Goal: Information Seeking & Learning: Understand process/instructions

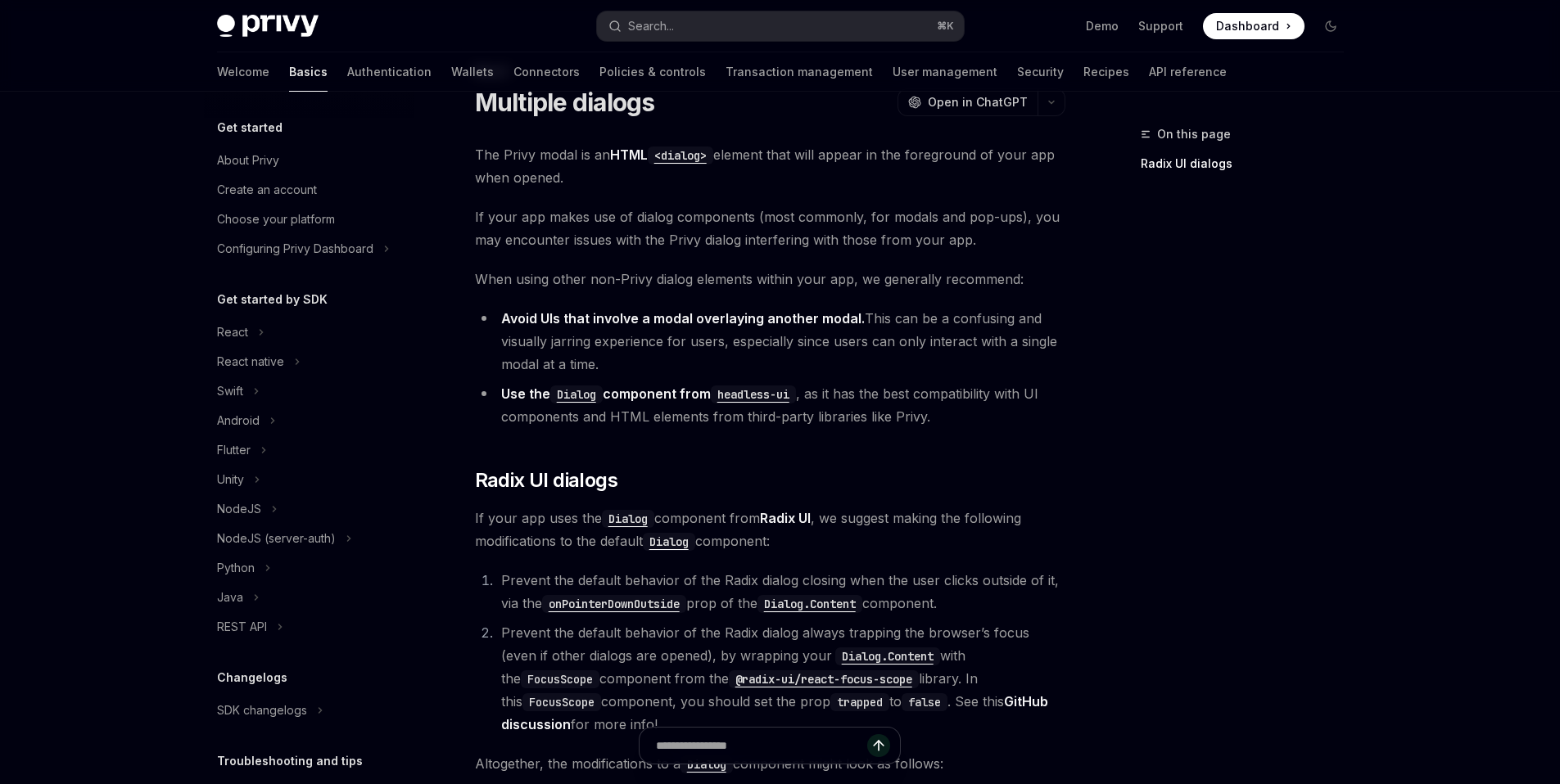
scroll to position [263, 0]
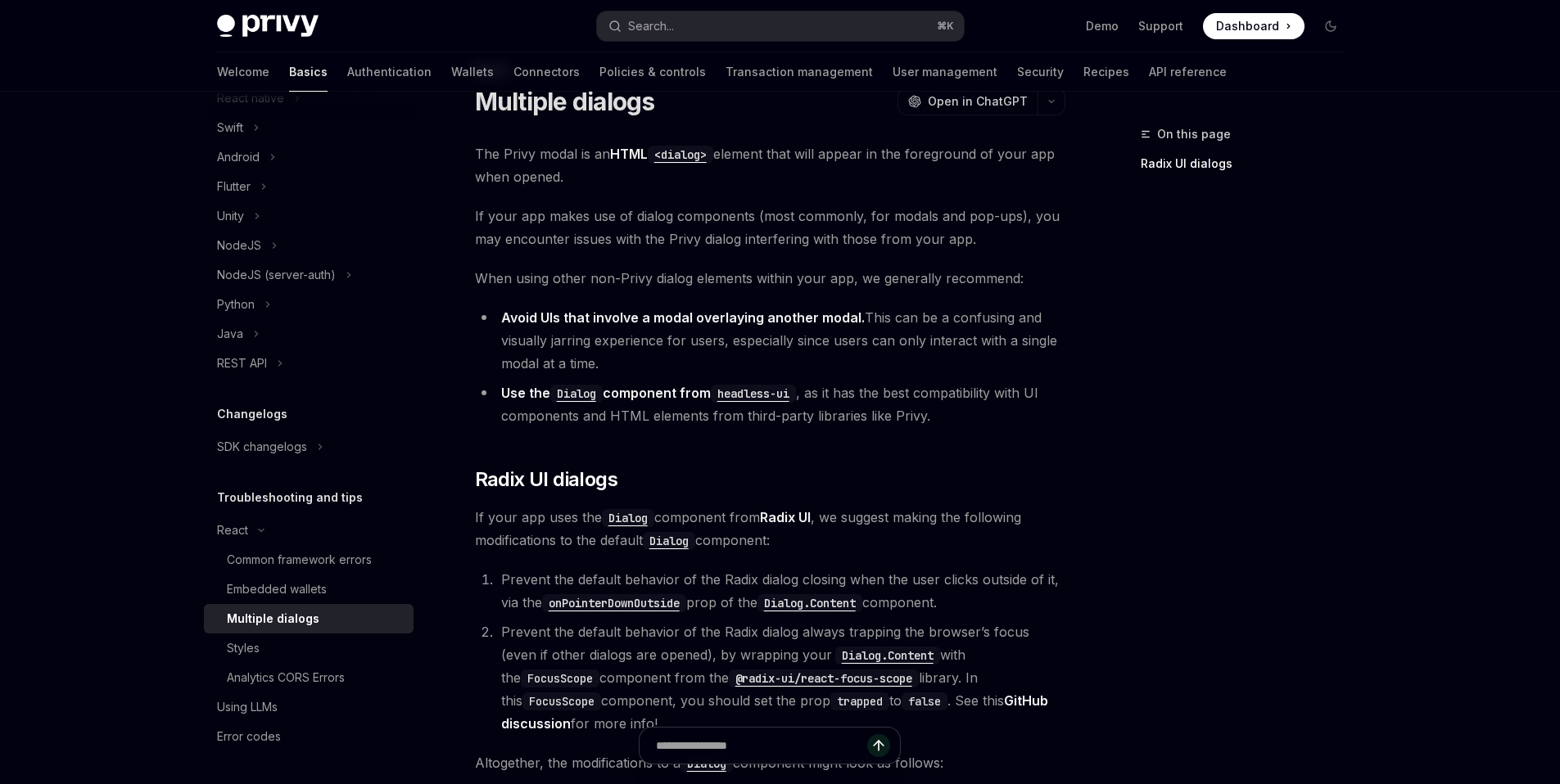
type textarea "*"
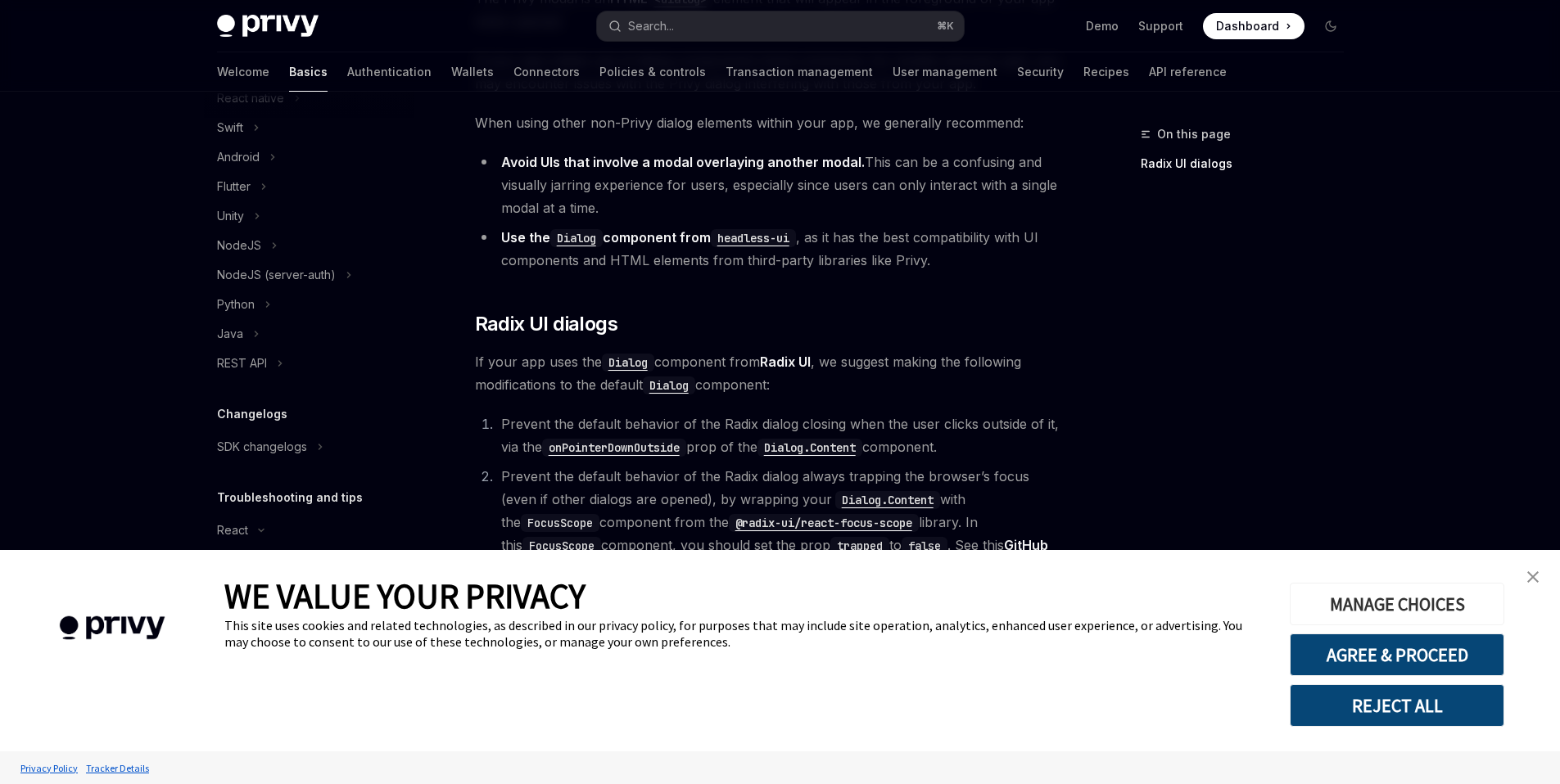
scroll to position [220, 0]
click at [1525, 582] on link "close banner" at bounding box center [1533, 577] width 33 height 33
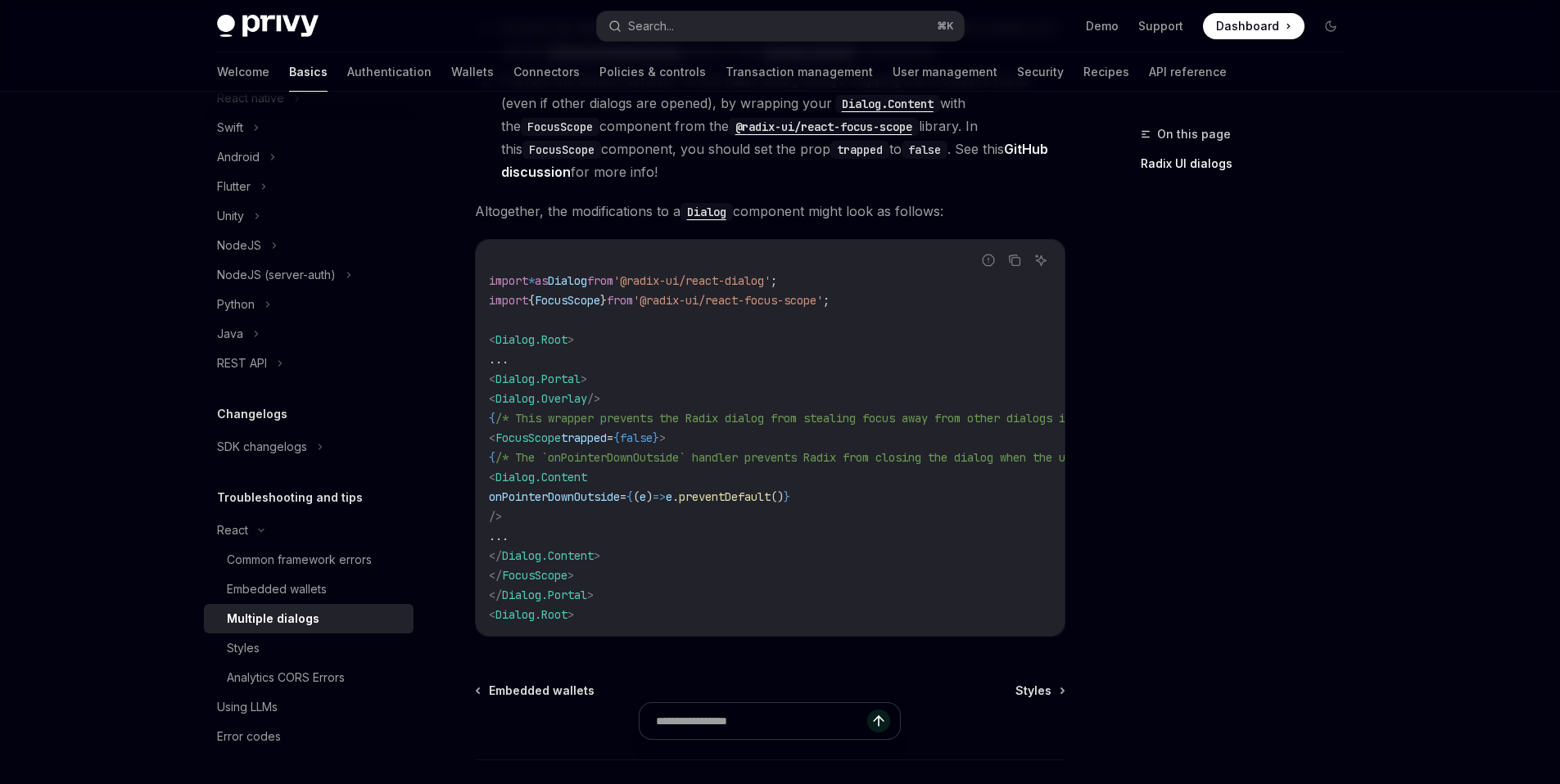
scroll to position [622, 0]
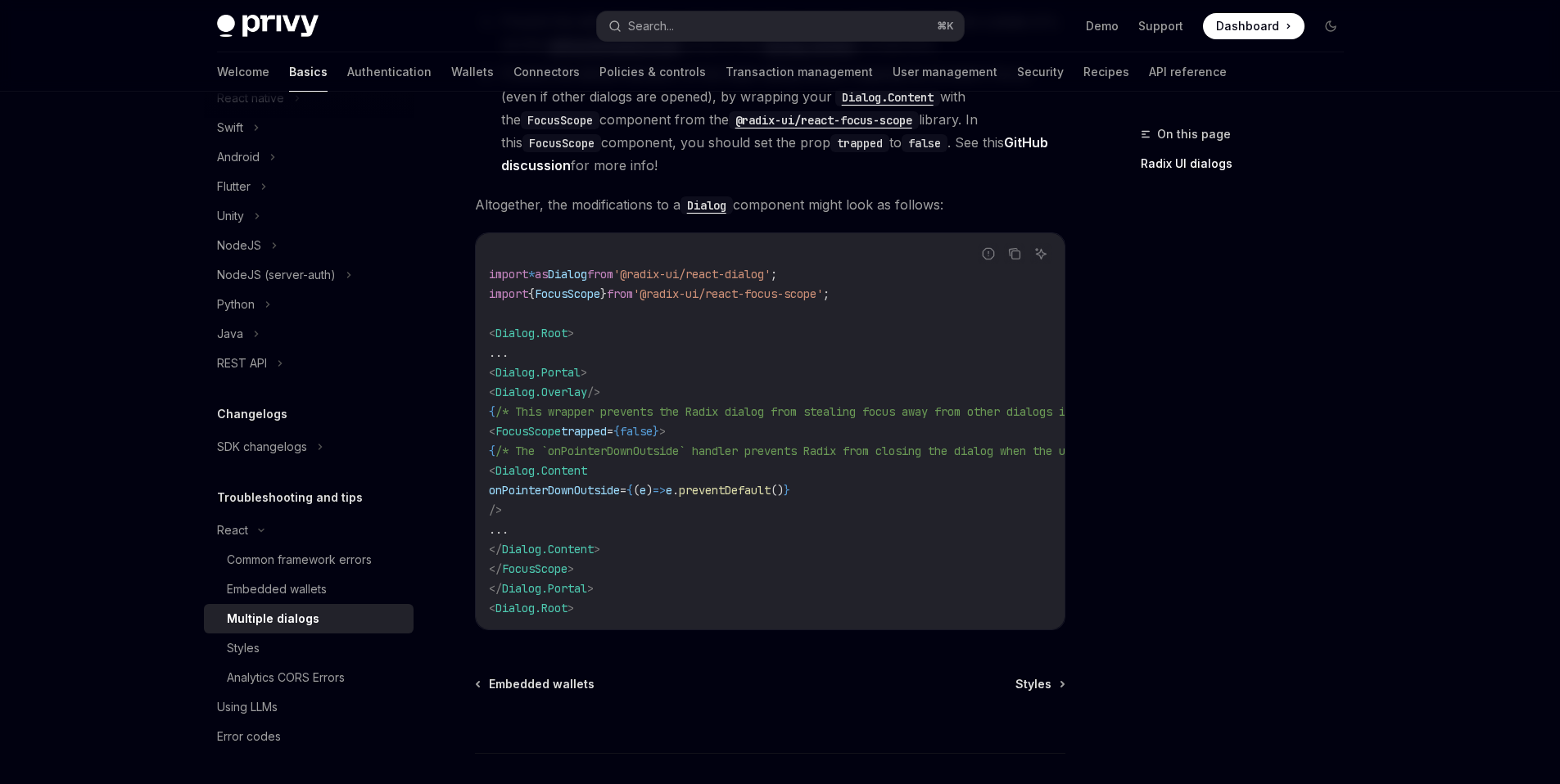
click at [653, 489] on span ")" at bounding box center [650, 490] width 7 height 15
copy code "onPointerDownOutside = { ( e ) => e . preventDefault () }"
click at [639, 500] on code "import * as Dialog from '@radix-ui/react-dialog' ; import { FocusScope } from '…" at bounding box center [872, 431] width 766 height 373
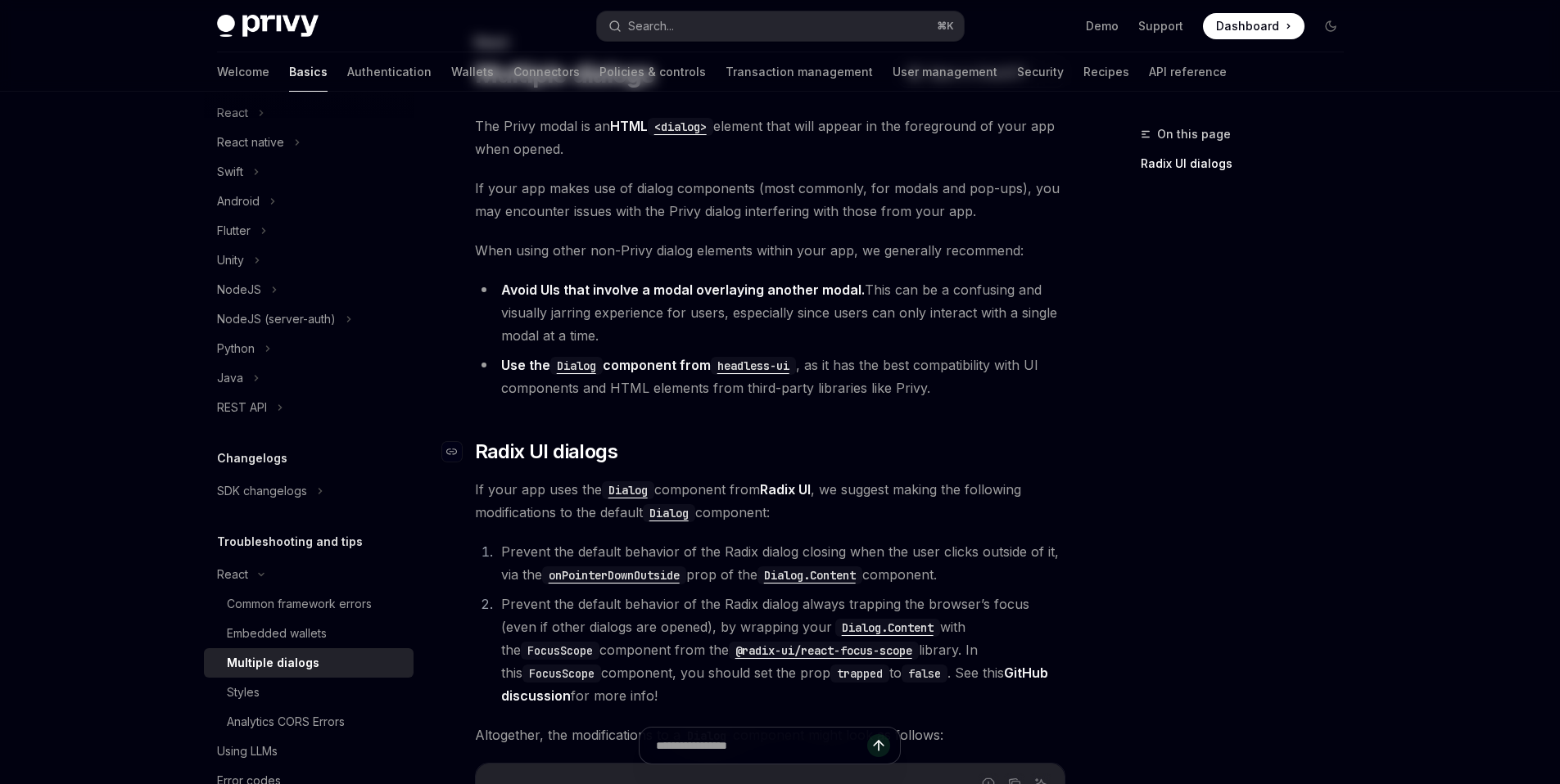
scroll to position [310, 0]
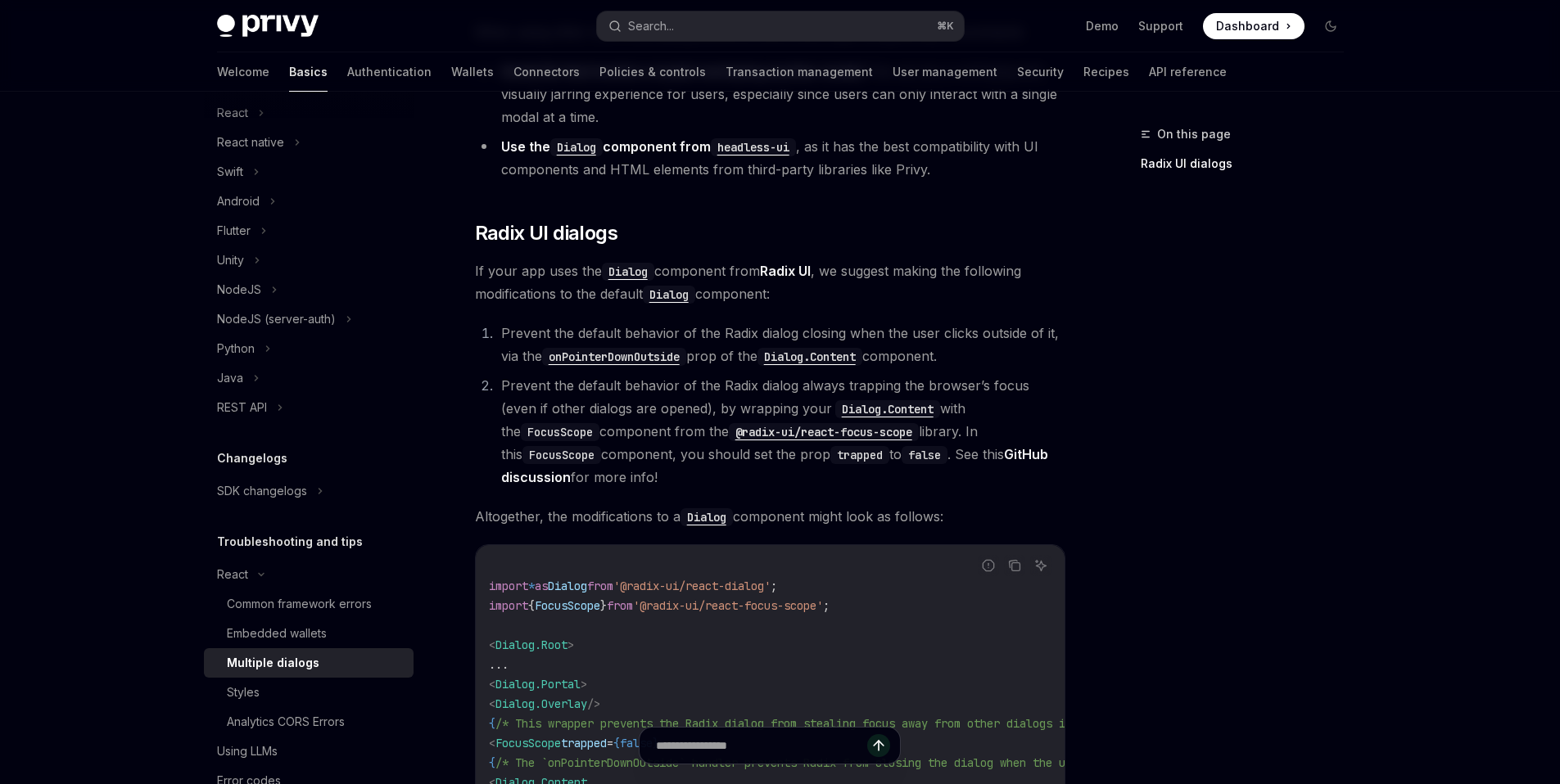
click at [830, 457] on code "trapped" at bounding box center [860, 455] width 59 height 18
copy code "trapped"
click at [600, 424] on code "FocusScope" at bounding box center [560, 432] width 79 height 18
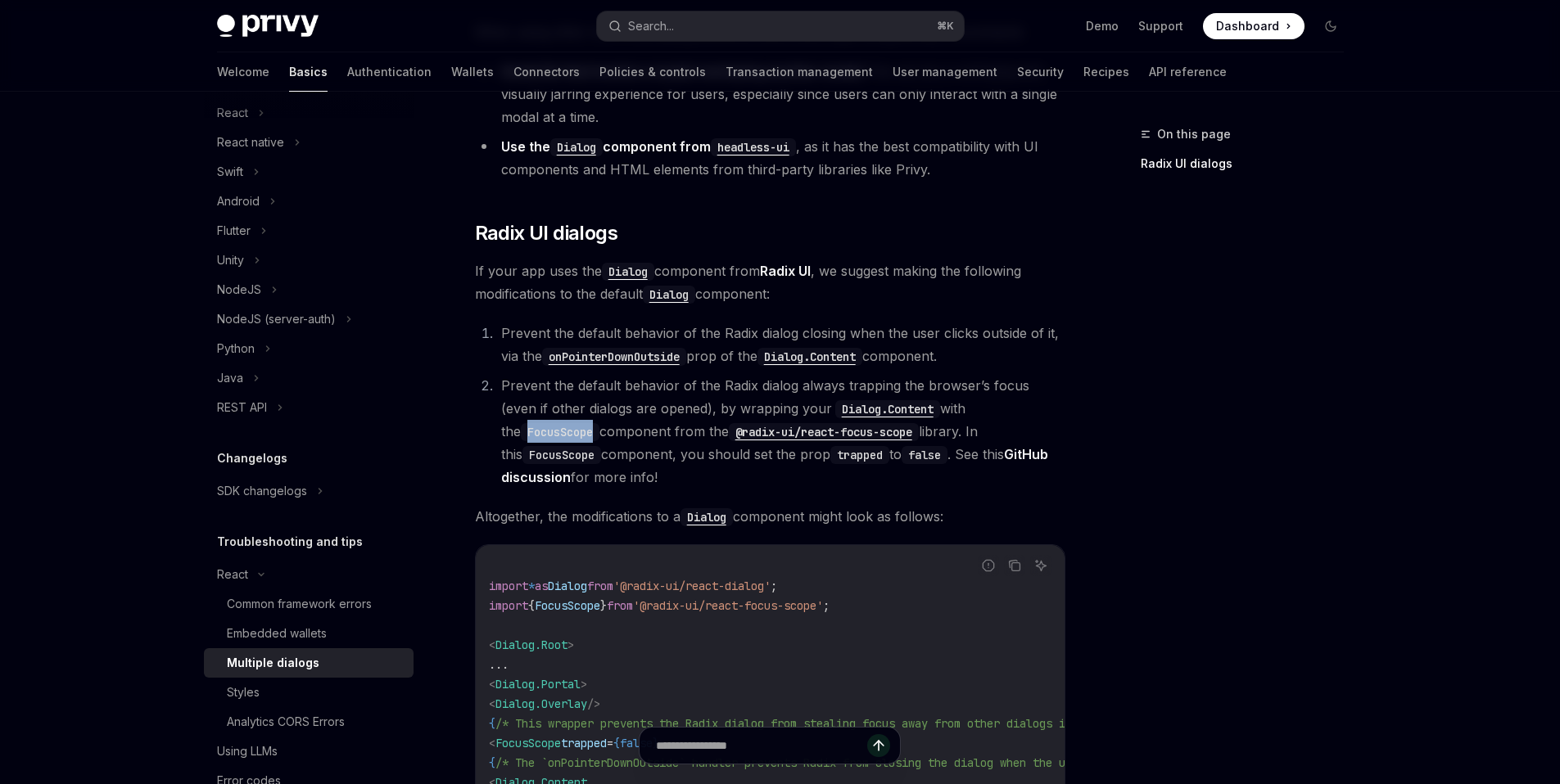
copy code "FocusScope"
click at [962, 452] on link "GitHub discussion" at bounding box center [774, 466] width 547 height 40
